Goal: Task Accomplishment & Management: Manage account settings

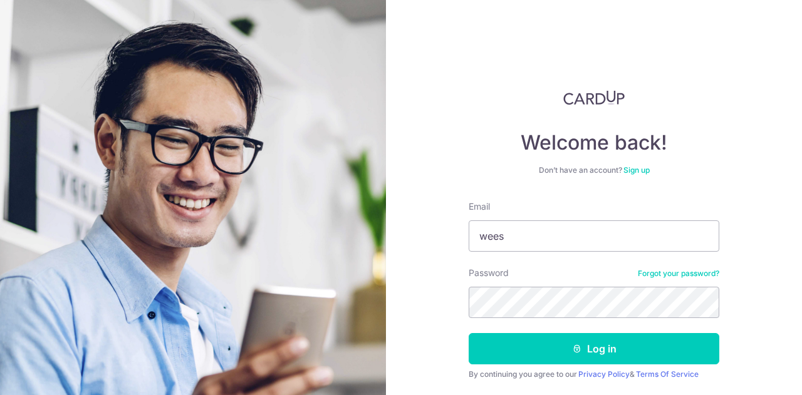
type input "[EMAIL_ADDRESS][DOMAIN_NAME]"
click at [469, 333] on button "Log in" at bounding box center [594, 348] width 251 height 31
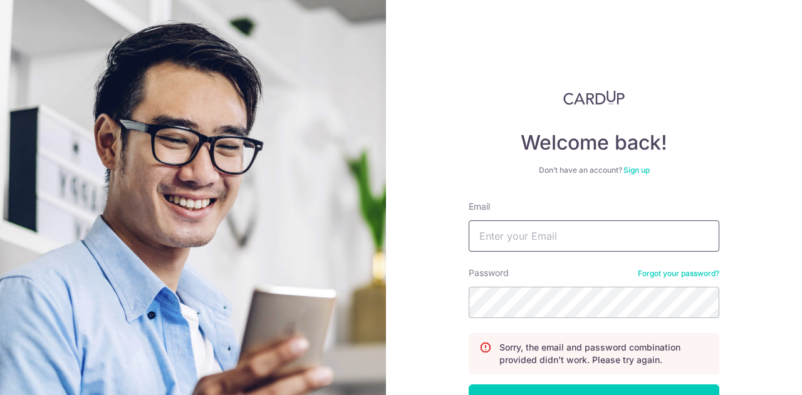
click at [552, 248] on input "Email" at bounding box center [594, 236] width 251 height 31
type input "[EMAIL_ADDRESS][DOMAIN_NAME]"
click at [469, 385] on button "Log in" at bounding box center [594, 400] width 251 height 31
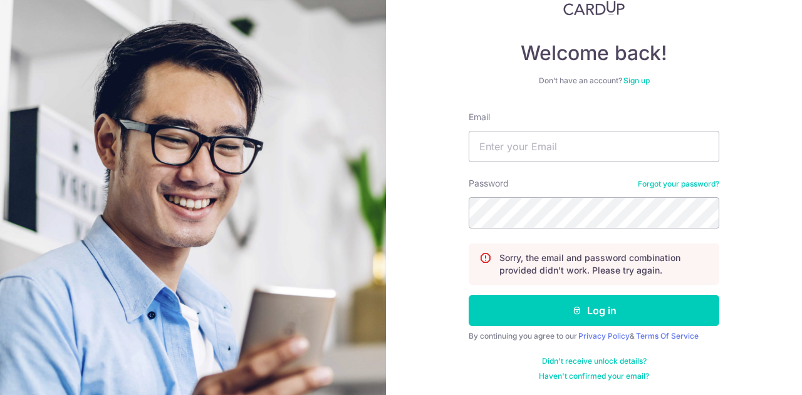
click at [492, 132] on div "Email" at bounding box center [594, 136] width 251 height 51
click at [487, 142] on input "Email" at bounding box center [594, 146] width 251 height 31
click at [620, 147] on input "weeshuyi08@gmail.co" at bounding box center [594, 146] width 251 height 31
type input "[EMAIL_ADDRESS][DOMAIN_NAME]"
click at [583, 312] on button "Log in" at bounding box center [594, 310] width 251 height 31
